Goal: Information Seeking & Learning: Learn about a topic

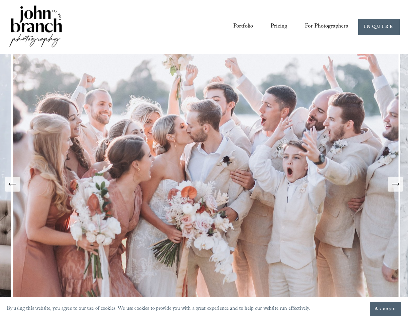
click at [332, 23] on span "For Photographers" at bounding box center [326, 26] width 43 height 11
click at [0, 0] on span "Education" at bounding box center [0, 0] width 0 height 0
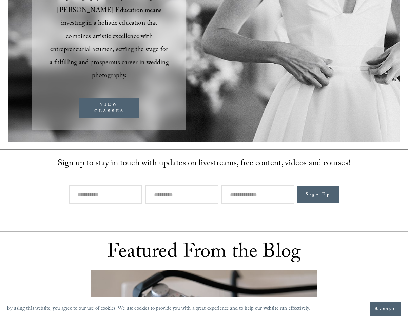
scroll to position [305, 0]
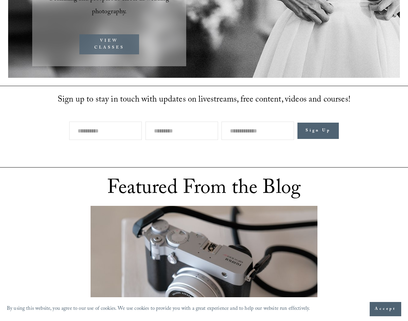
click at [112, 34] on link "VIEW CLASSES" at bounding box center [108, 44] width 59 height 20
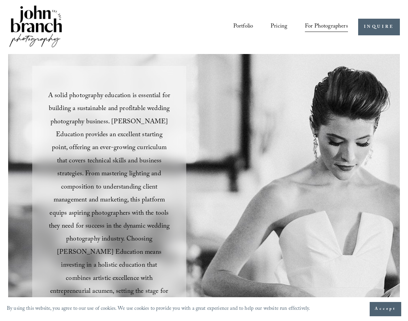
click at [0, 0] on link "Courses" at bounding box center [0, 0] width 0 height 0
click at [321, 28] on span "For Photographers" at bounding box center [326, 26] width 43 height 11
click at [0, 0] on link "Blog" at bounding box center [0, 0] width 0 height 0
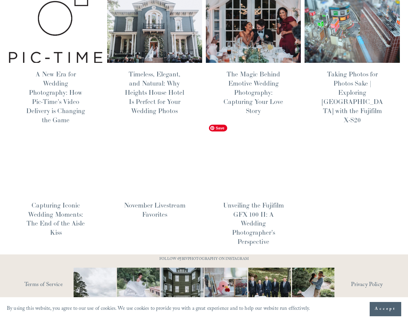
scroll to position [320, 0]
